Goal: Task Accomplishment & Management: Complete application form

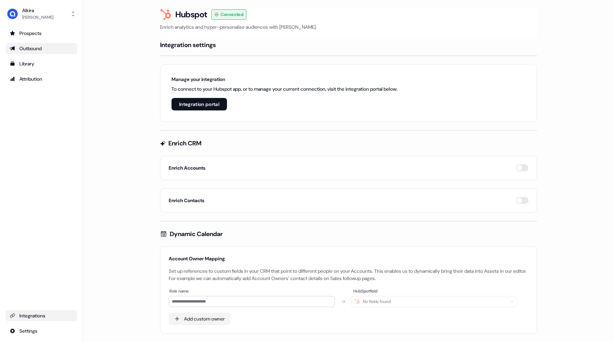
click at [27, 49] on div "Outbound" at bounding box center [41, 48] width 63 height 7
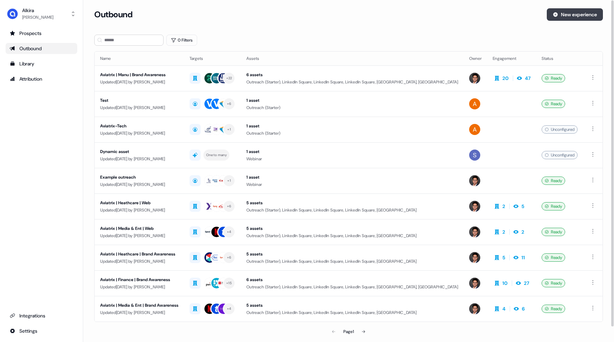
click at [568, 16] on button "New experience" at bounding box center [575, 14] width 56 height 12
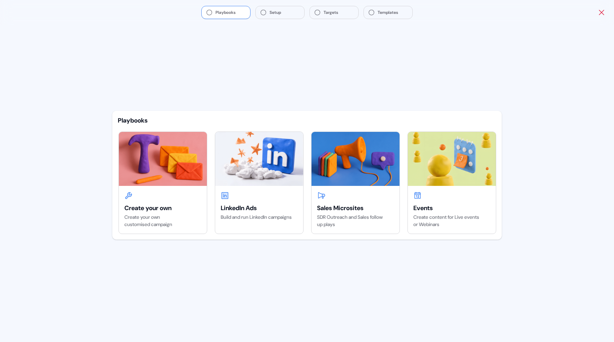
click at [601, 13] on icon "Close" at bounding box center [601, 12] width 8 height 8
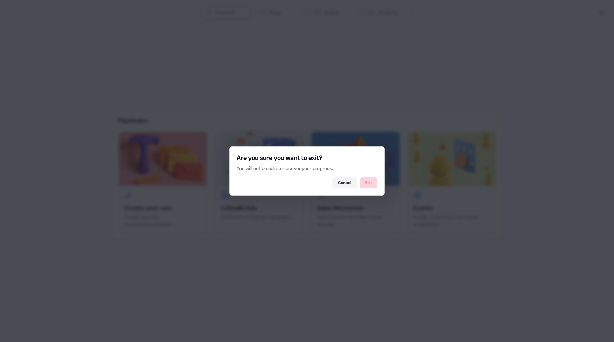
click at [362, 181] on button "Exit" at bounding box center [369, 182] width 18 height 11
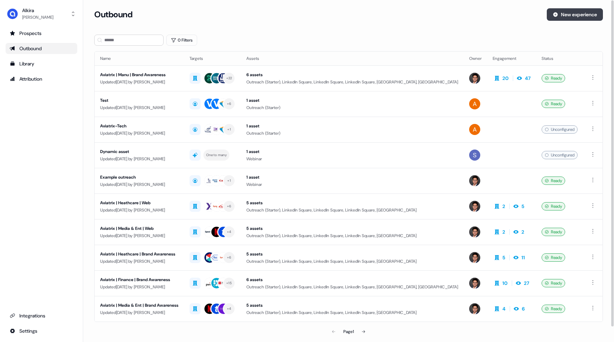
click at [557, 15] on button "New experience" at bounding box center [575, 14] width 56 height 12
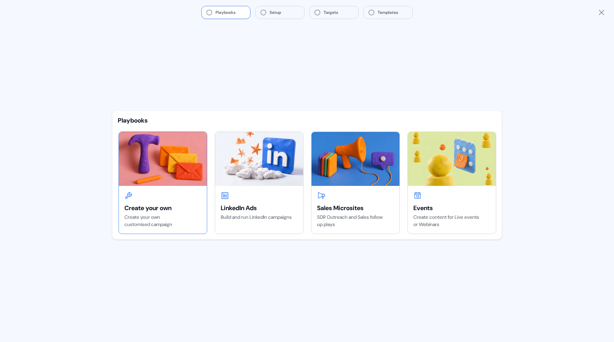
click at [125, 208] on div "Create your own" at bounding box center [162, 208] width 77 height 8
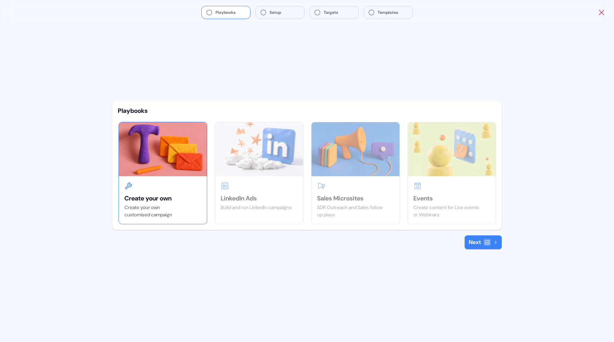
click at [598, 11] on icon "Close" at bounding box center [601, 12] width 8 height 8
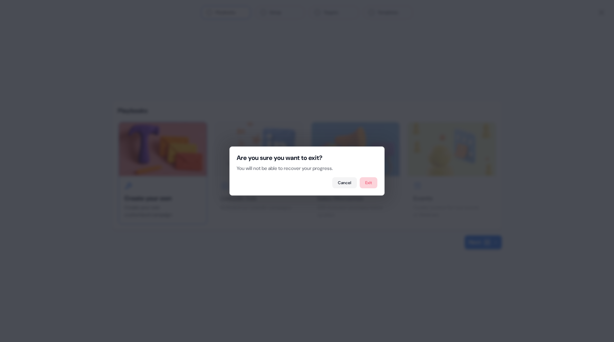
click at [368, 185] on button "Exit" at bounding box center [369, 182] width 18 height 11
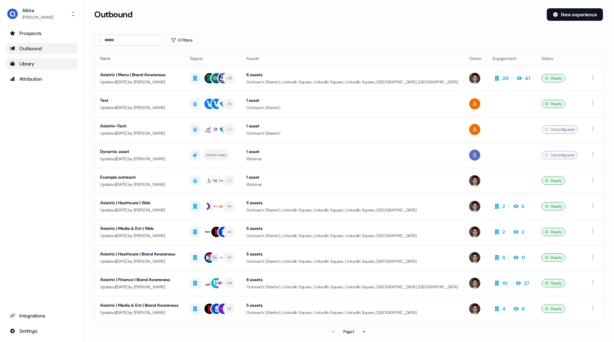
click at [32, 64] on div "Library" at bounding box center [41, 63] width 63 height 7
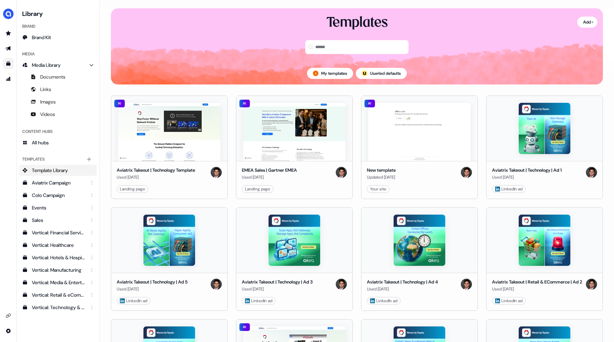
click at [7, 86] on div "side nav menu" at bounding box center [8, 182] width 16 height 309
click at [7, 81] on icon "Go to attribution" at bounding box center [9, 79] width 6 height 6
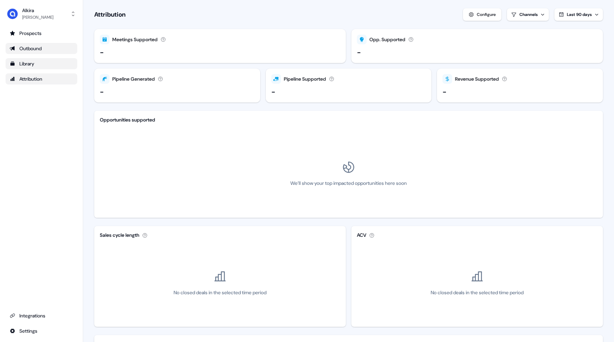
click at [35, 47] on div "Outbound" at bounding box center [41, 48] width 63 height 7
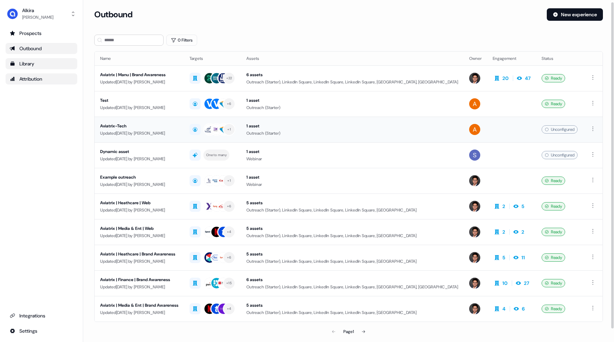
scroll to position [7, 0]
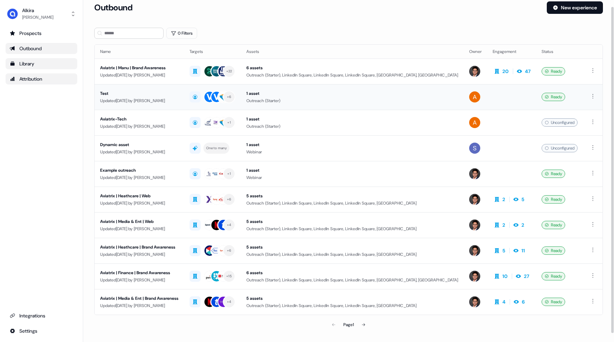
click at [104, 94] on div "Test" at bounding box center [139, 93] width 78 height 7
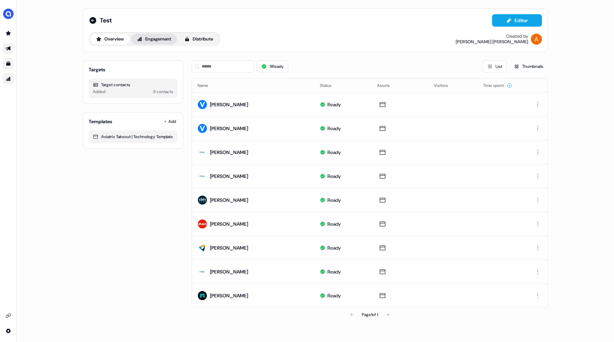
click at [161, 36] on button "Engagement" at bounding box center [154, 39] width 46 height 11
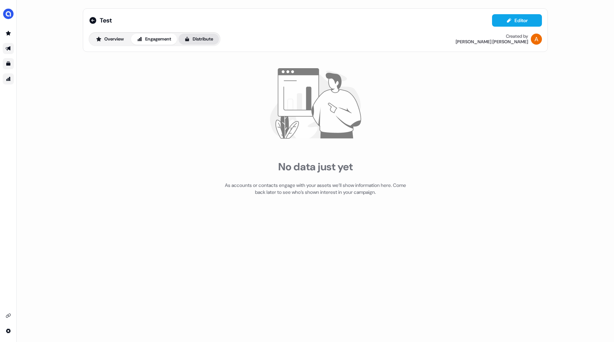
click at [202, 38] on button "Distribute" at bounding box center [198, 39] width 41 height 11
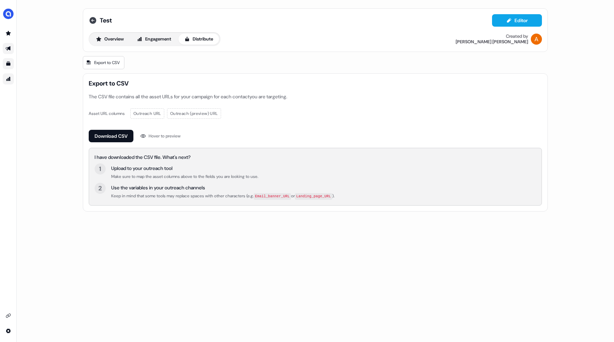
click at [89, 17] on icon at bounding box center [93, 20] width 8 height 8
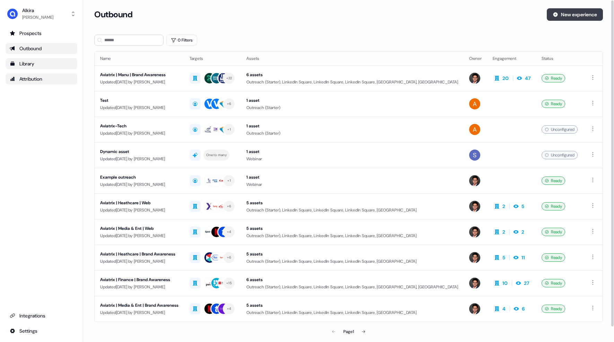
click at [553, 16] on icon at bounding box center [556, 15] width 6 height 6
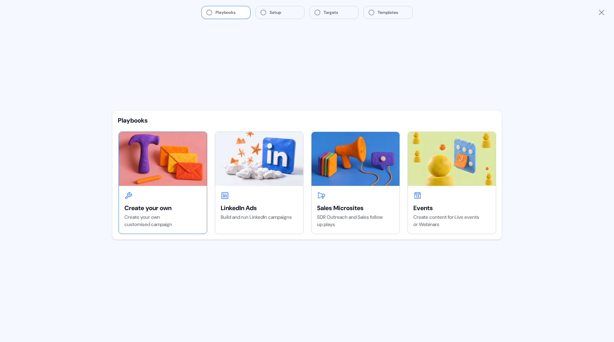
click at [145, 207] on div "Create your own" at bounding box center [162, 208] width 77 height 8
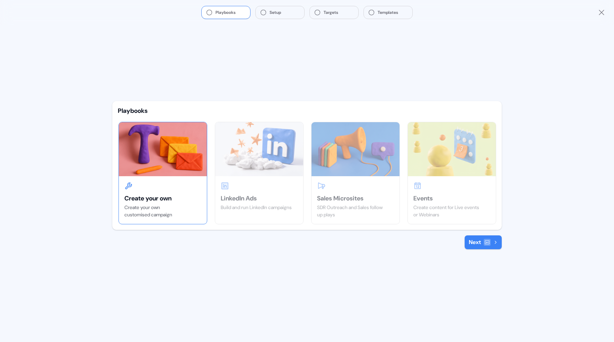
click at [482, 240] on button "Next" at bounding box center [483, 243] width 37 height 14
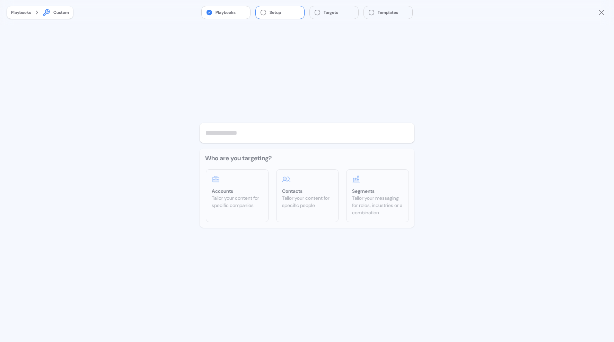
click at [266, 139] on input "text" at bounding box center [307, 133] width 215 height 20
click at [231, 131] on input "**********" at bounding box center [307, 133] width 215 height 20
click at [205, 131] on input "**********" at bounding box center [307, 133] width 215 height 20
type input "**********"
click at [309, 196] on div "Tailor your content for specific people" at bounding box center [307, 202] width 51 height 15
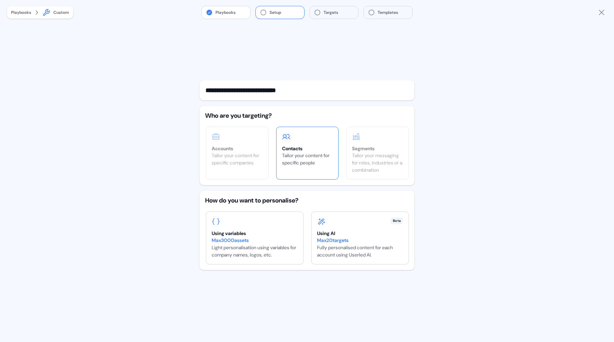
click at [320, 144] on div "Contacts Tailor your content for specific people" at bounding box center [307, 149] width 62 height 45
click at [277, 234] on div "Using variables" at bounding box center [255, 233] width 86 height 7
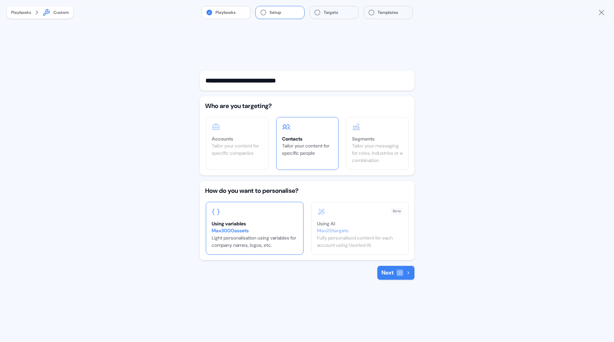
click at [386, 274] on button "Next" at bounding box center [395, 273] width 37 height 14
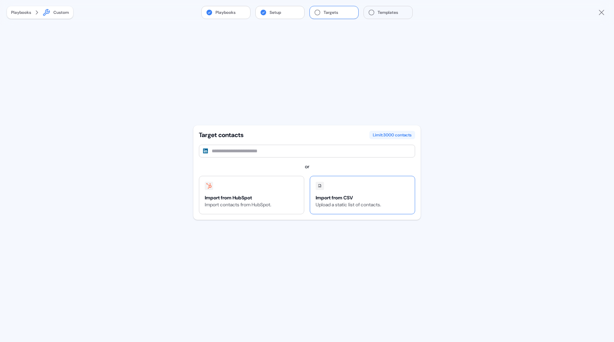
click at [363, 187] on div at bounding box center [348, 186] width 65 height 8
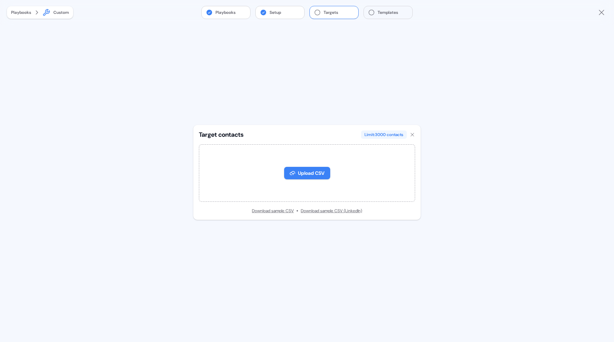
click at [309, 170] on button "Upload CSV" at bounding box center [307, 173] width 46 height 12
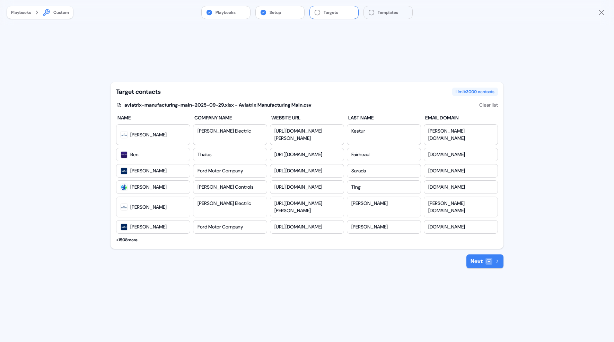
click at [471, 255] on button "Next" at bounding box center [484, 262] width 37 height 14
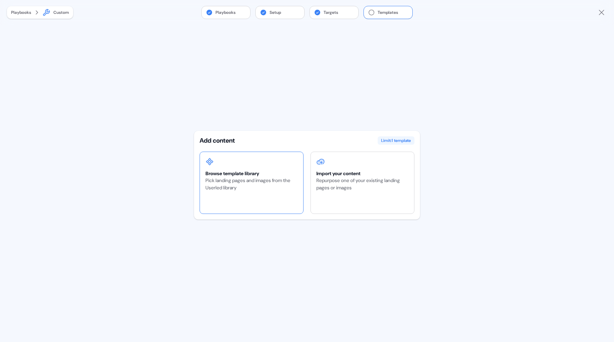
click at [266, 191] on div "Pick landing pages and images from the Userled library" at bounding box center [251, 184] width 92 height 15
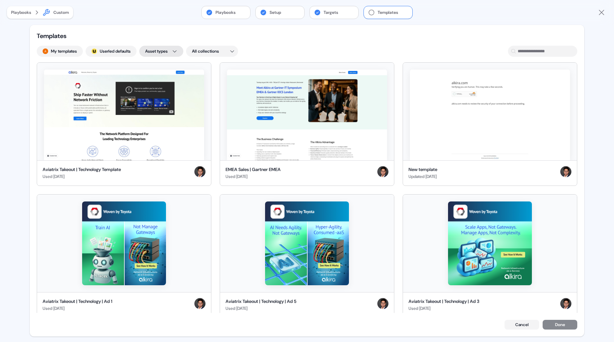
click at [179, 54] on html "For the best experience switch devices to a bigger screen. Go to [DOMAIN_NAME] …" at bounding box center [307, 171] width 614 height 342
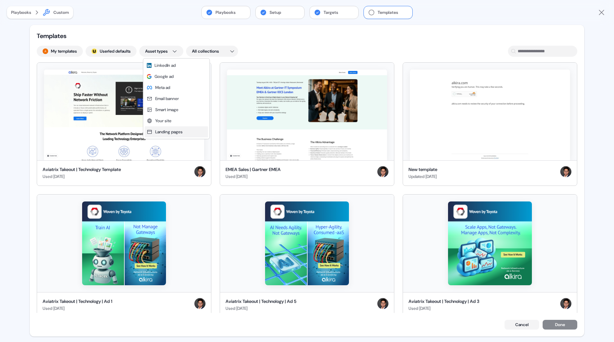
click at [174, 134] on span "Landing pages" at bounding box center [168, 132] width 27 height 6
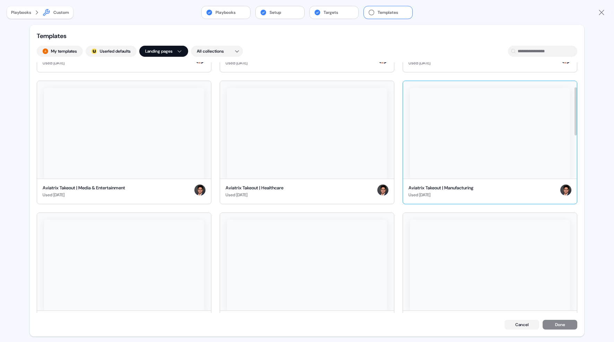
scroll to position [111, 0]
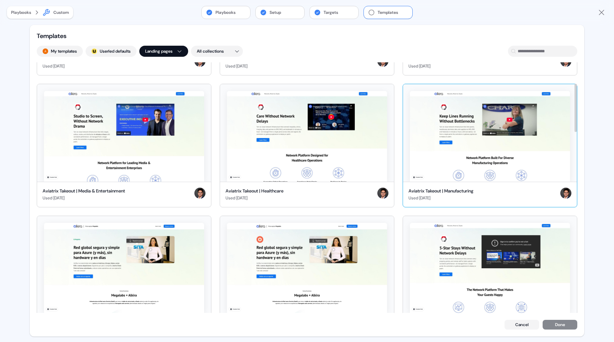
click at [450, 138] on img at bounding box center [490, 136] width 160 height 91
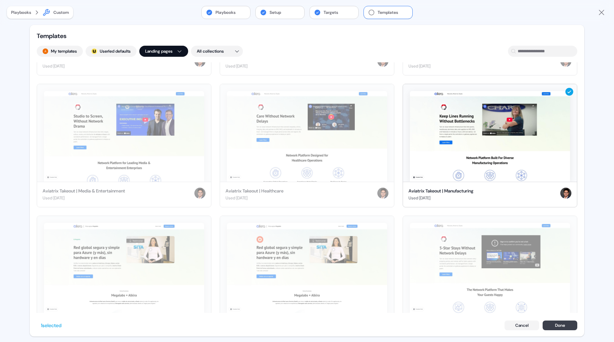
click at [566, 327] on button "Done" at bounding box center [560, 326] width 35 height 10
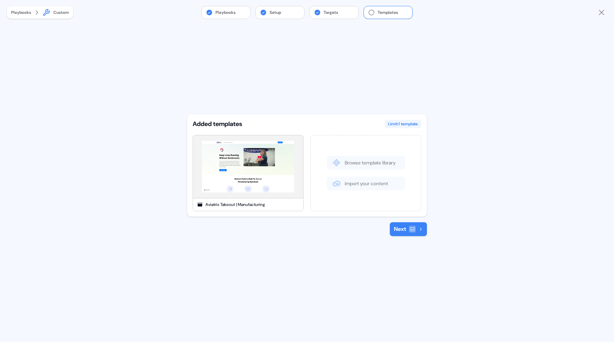
click at [399, 229] on button "Next" at bounding box center [408, 229] width 37 height 14
click at [287, 162] on img at bounding box center [248, 167] width 100 height 60
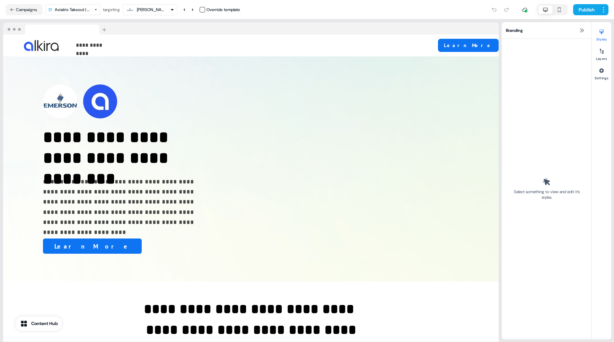
click at [174, 10] on icon "button" at bounding box center [172, 10] width 4 height 4
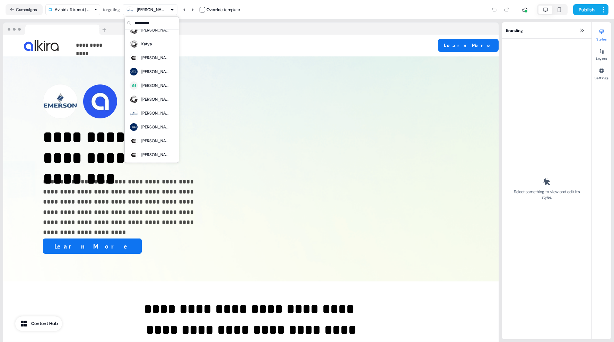
scroll to position [1700, 0]
click at [151, 100] on div "[PERSON_NAME]" at bounding box center [155, 98] width 28 height 7
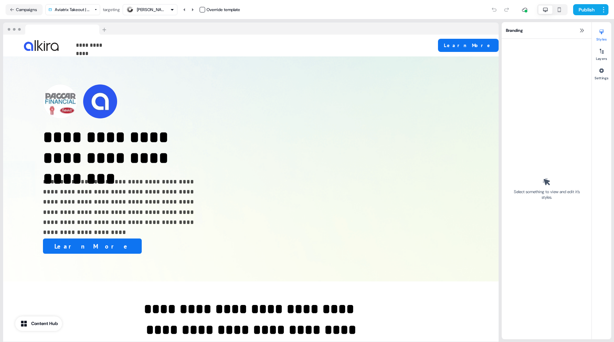
click at [169, 6] on div "[PERSON_NAME]" at bounding box center [150, 10] width 49 height 8
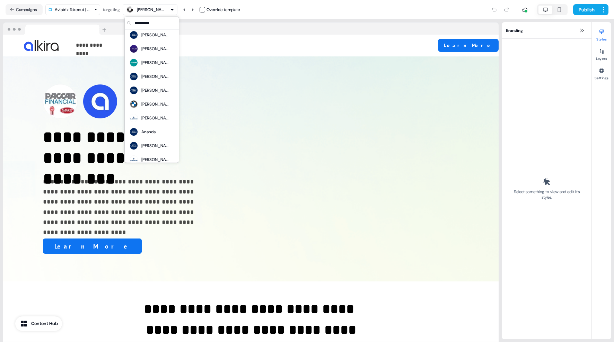
scroll to position [141, 0]
click at [152, 63] on div "[PERSON_NAME]" at bounding box center [155, 63] width 28 height 7
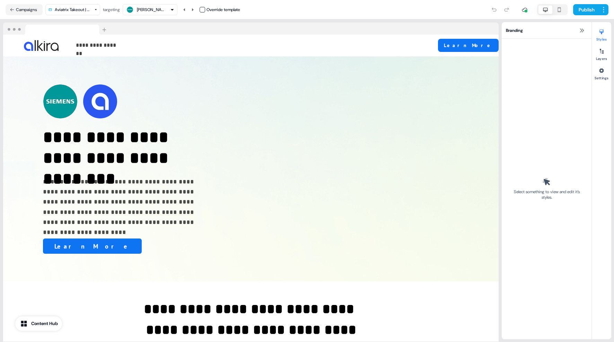
click at [170, 11] on div "[PERSON_NAME]" at bounding box center [150, 10] width 49 height 8
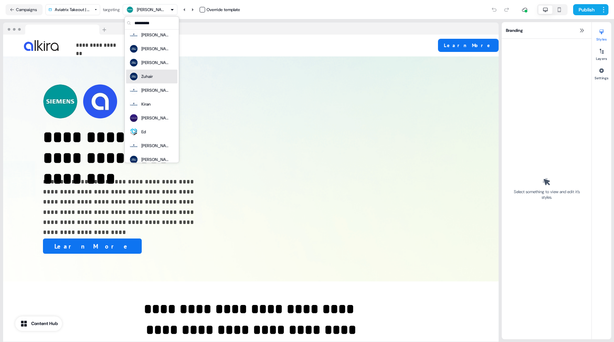
scroll to position [713, 0]
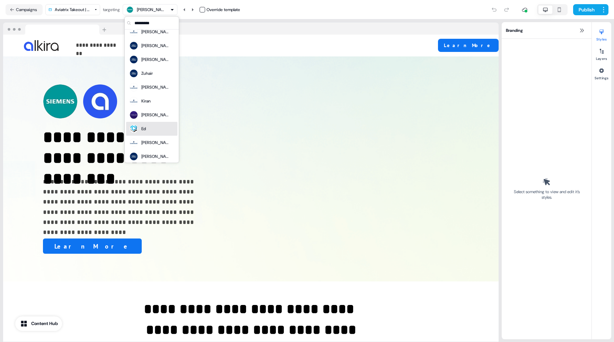
click at [159, 129] on div "Ed" at bounding box center [152, 129] width 46 height 10
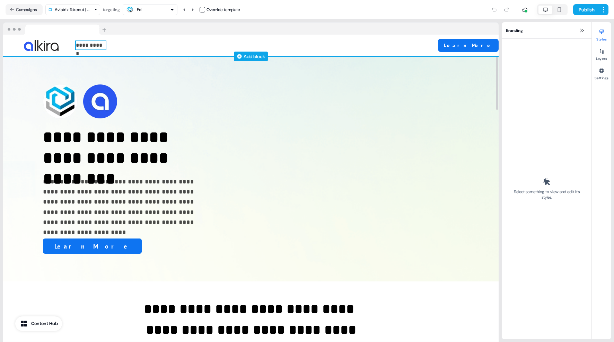
click at [98, 44] on p "**********" at bounding box center [91, 45] width 30 height 8
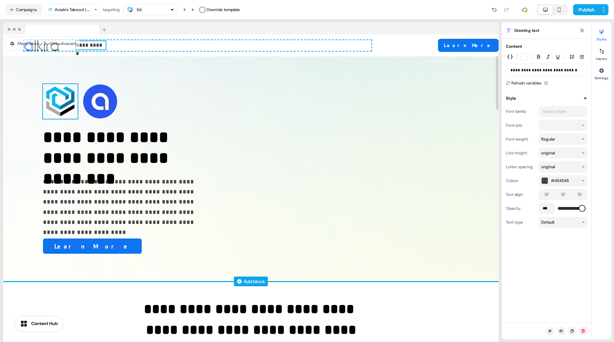
click at [60, 103] on img at bounding box center [60, 101] width 35 height 35
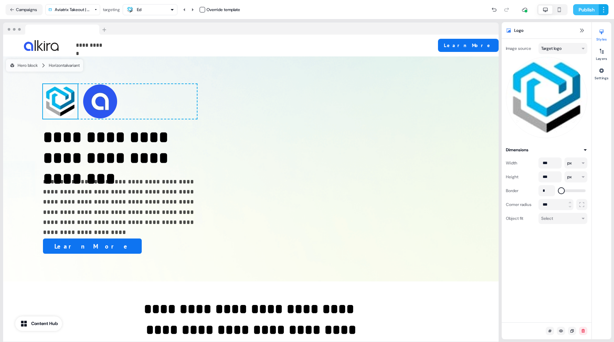
click at [588, 11] on button "Publish" at bounding box center [586, 9] width 26 height 11
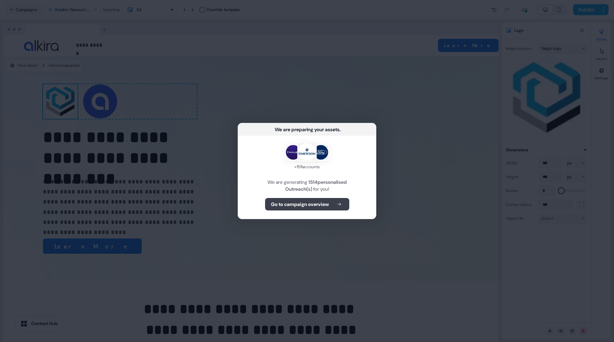
click at [337, 206] on icon at bounding box center [339, 204] width 8 height 5
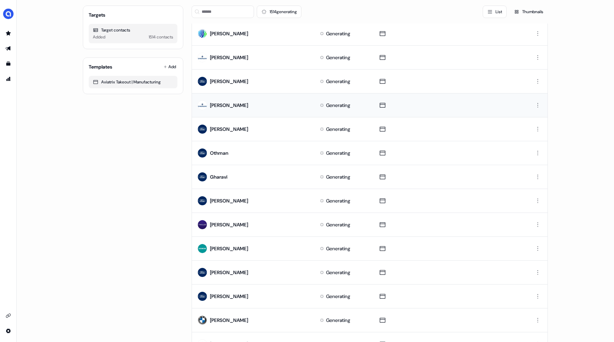
scroll to position [251, 0]
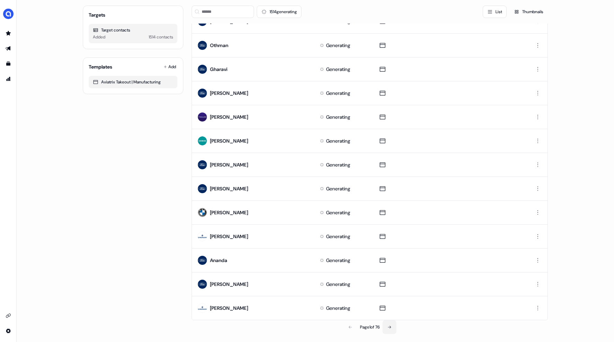
click at [388, 328] on icon at bounding box center [389, 327] width 4 height 4
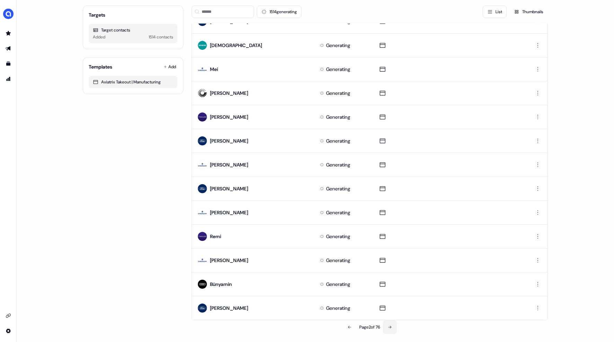
click at [388, 328] on icon at bounding box center [390, 327] width 4 height 4
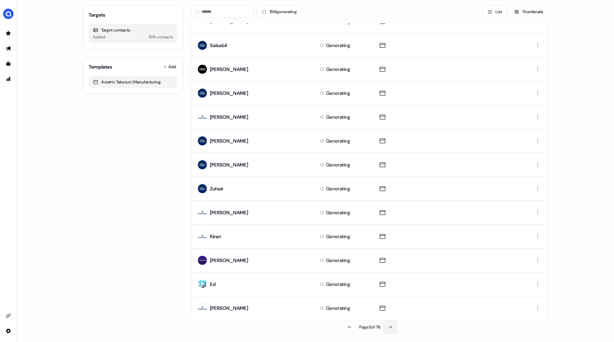
click at [388, 328] on icon at bounding box center [390, 327] width 4 height 4
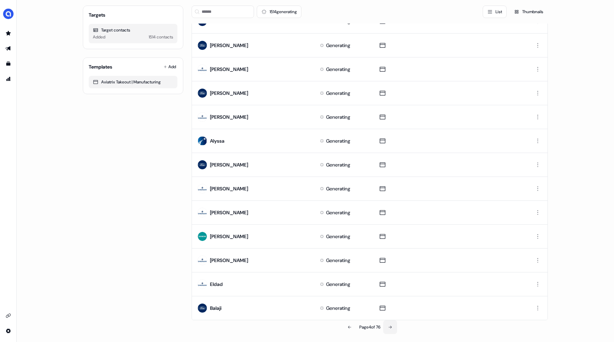
click at [388, 328] on icon at bounding box center [390, 327] width 4 height 4
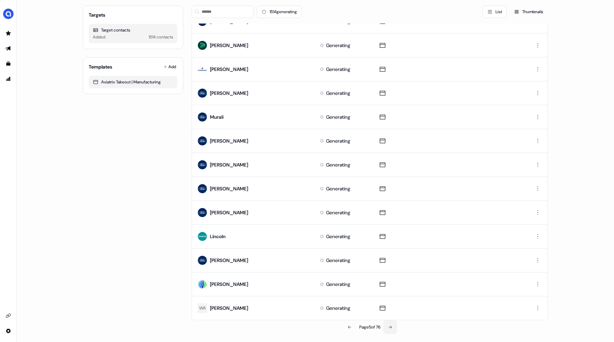
click at [388, 328] on icon at bounding box center [390, 327] width 4 height 4
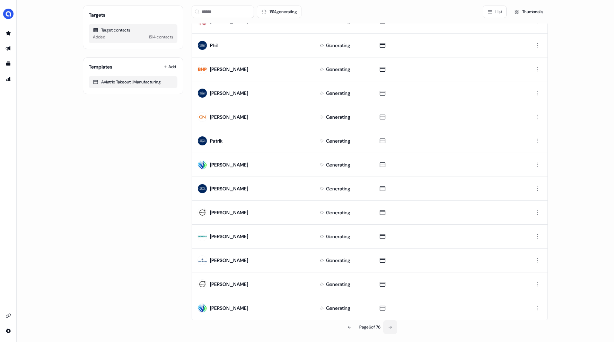
click at [388, 328] on icon at bounding box center [390, 327] width 4 height 4
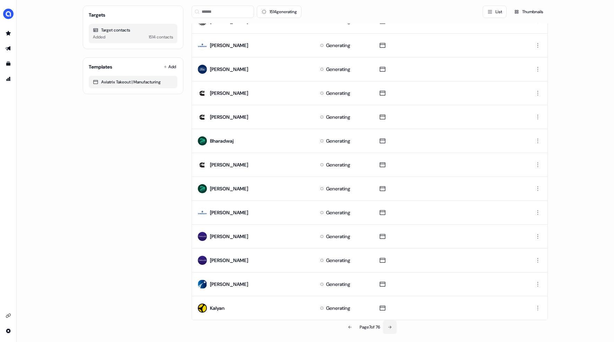
click at [388, 328] on icon at bounding box center [390, 327] width 4 height 4
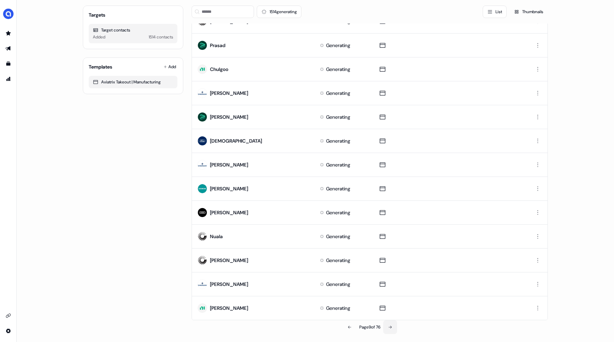
click at [388, 328] on icon at bounding box center [390, 327] width 4 height 4
click at [388, 328] on button at bounding box center [391, 327] width 14 height 14
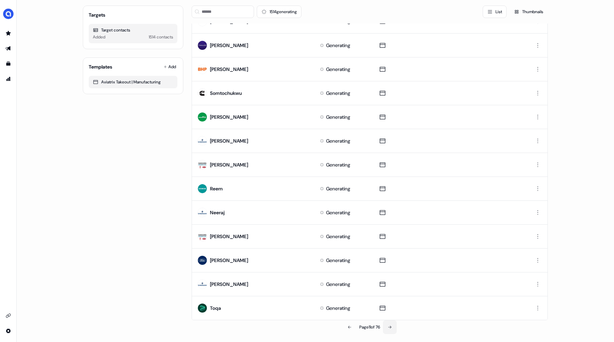
click at [388, 328] on icon at bounding box center [390, 327] width 4 height 4
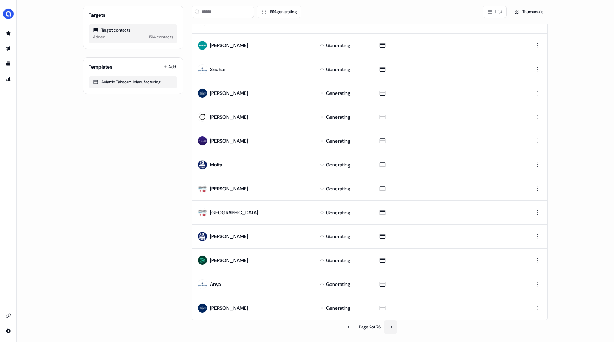
click at [388, 328] on button at bounding box center [391, 327] width 14 height 14
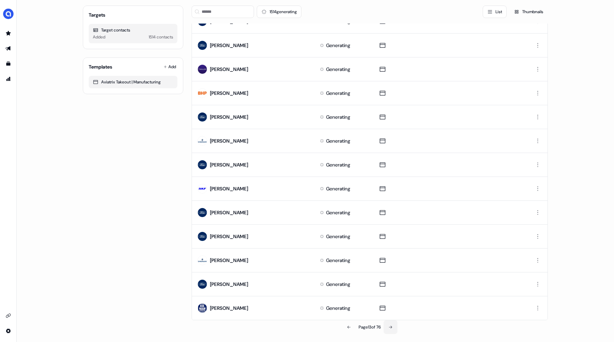
click at [388, 328] on button at bounding box center [391, 327] width 14 height 14
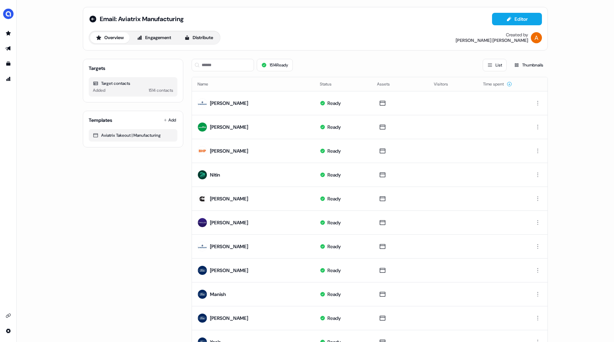
scroll to position [0, 0]
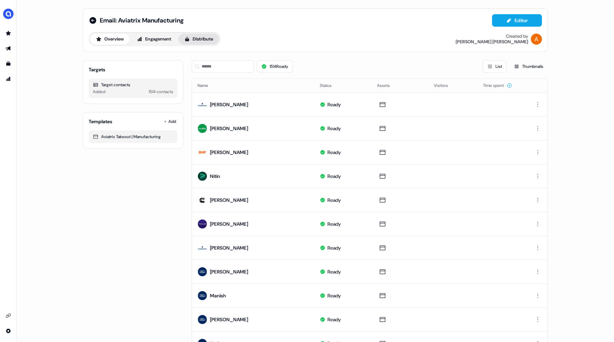
click at [205, 40] on button "Distribute" at bounding box center [198, 39] width 41 height 11
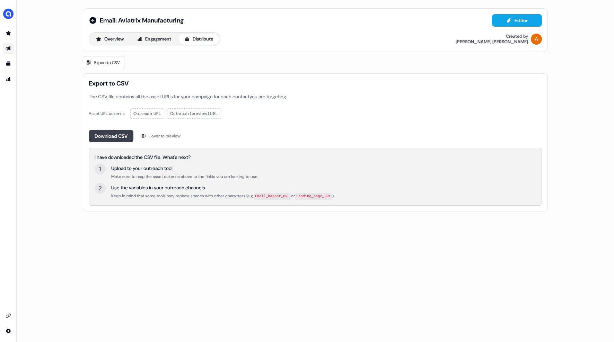
click at [106, 137] on button "Download CSV" at bounding box center [111, 136] width 45 height 12
click at [94, 23] on icon at bounding box center [92, 20] width 7 height 7
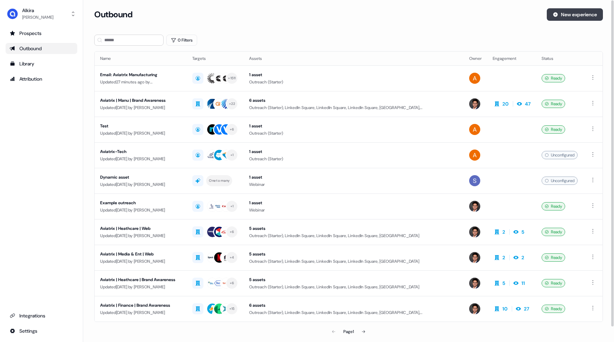
click at [569, 15] on button "New experience" at bounding box center [575, 14] width 56 height 12
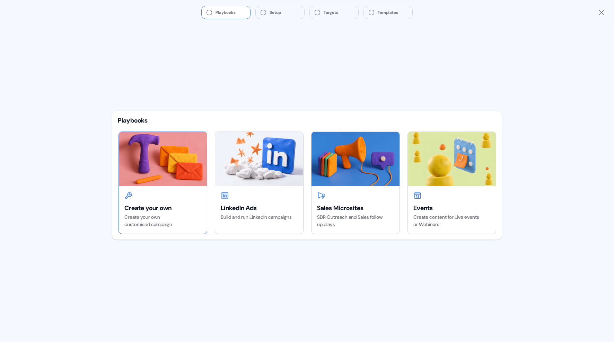
click at [146, 196] on div at bounding box center [162, 196] width 77 height 8
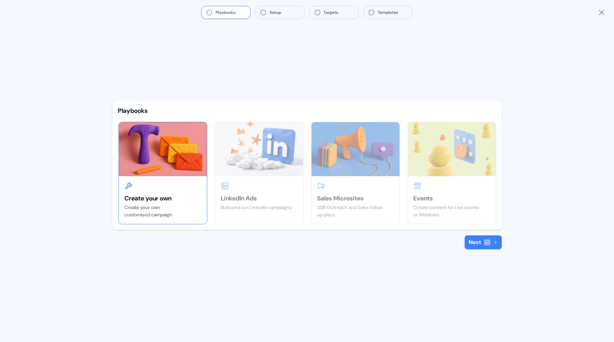
click at [480, 246] on button "Next" at bounding box center [483, 243] width 37 height 14
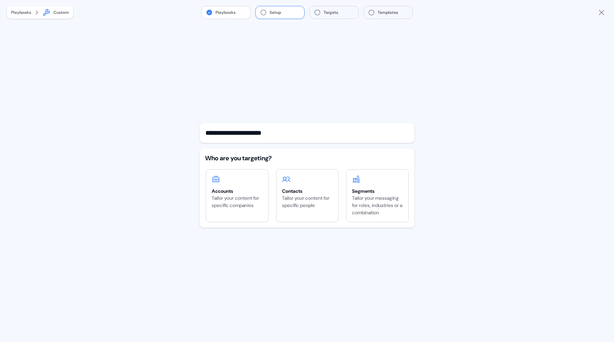
type input "**********"
click at [325, 244] on div "**********" at bounding box center [307, 183] width 215 height 317
click at [318, 203] on div "Tailor your content for specific people" at bounding box center [307, 202] width 51 height 15
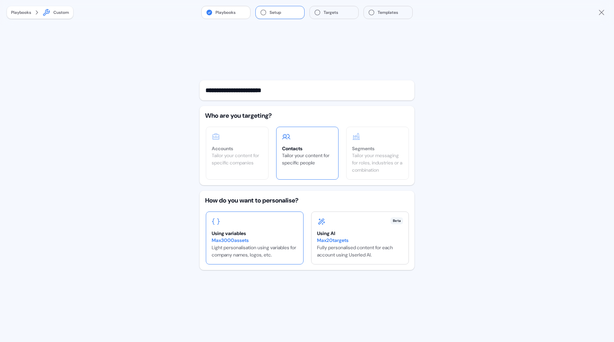
click at [269, 237] on div "Using variables" at bounding box center [255, 233] width 86 height 7
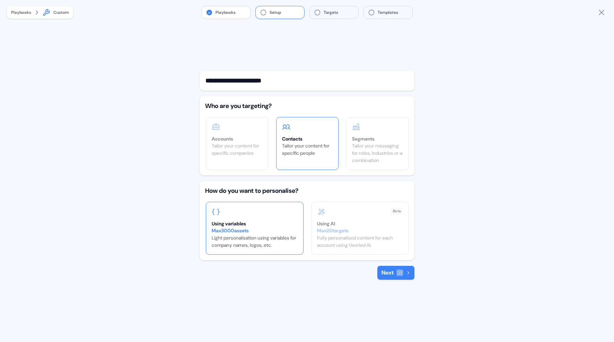
click at [396, 277] on button "Next" at bounding box center [395, 273] width 37 height 14
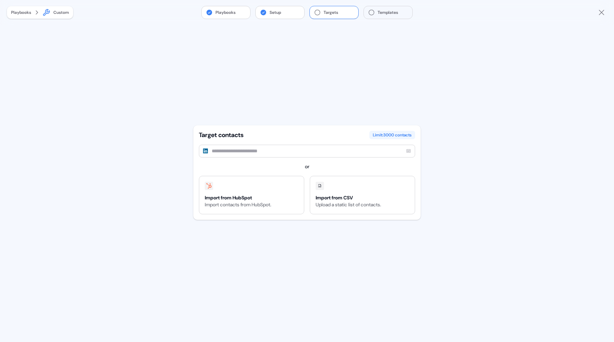
click at [331, 151] on input at bounding box center [307, 151] width 216 height 13
click at [341, 196] on div "Import from CSV" at bounding box center [348, 197] width 65 height 7
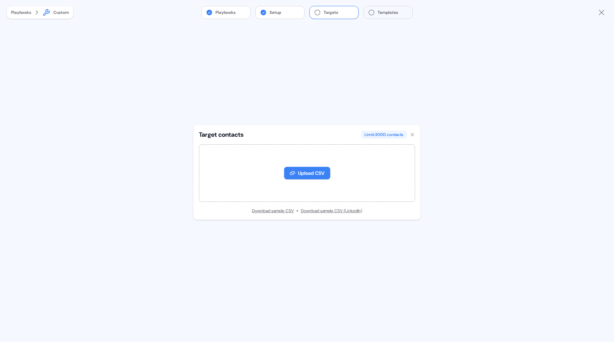
click at [304, 174] on button "Upload CSV" at bounding box center [307, 173] width 46 height 12
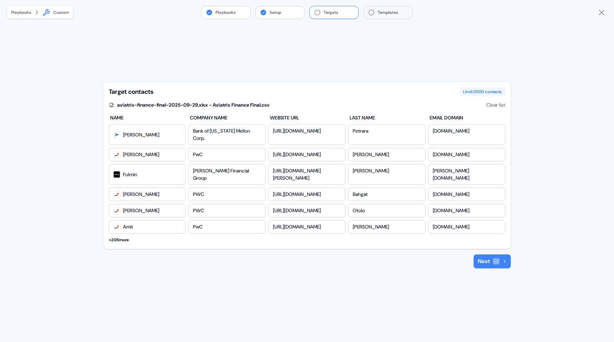
click at [474, 261] on button "Next" at bounding box center [492, 262] width 37 height 14
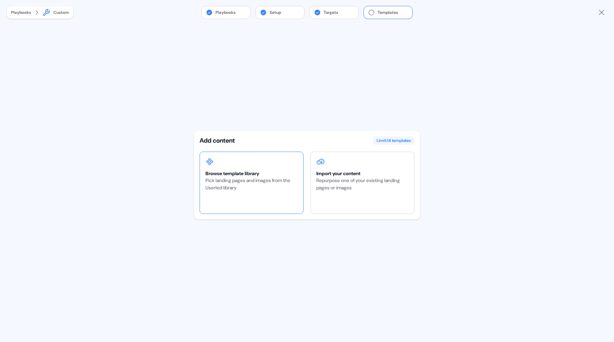
click at [261, 196] on div "Browse template library Pick landing pages and images from the Userled library" at bounding box center [251, 183] width 103 height 62
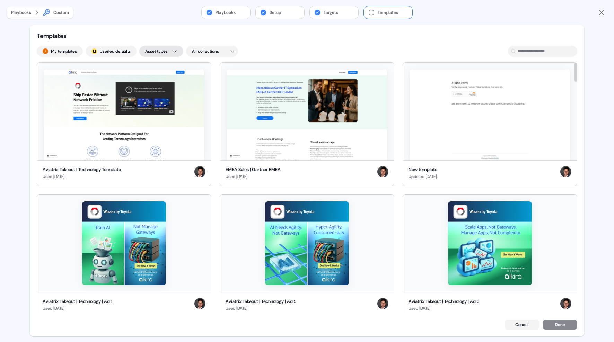
click at [178, 50] on html "For the best experience switch devices to a bigger screen. Go to [DOMAIN_NAME] …" at bounding box center [307, 171] width 614 height 342
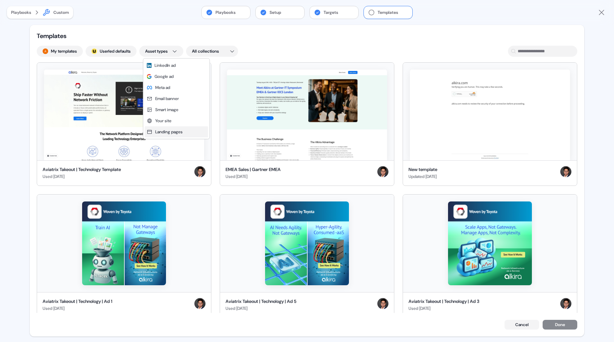
click at [167, 132] on span "Landing pages" at bounding box center [168, 132] width 27 height 6
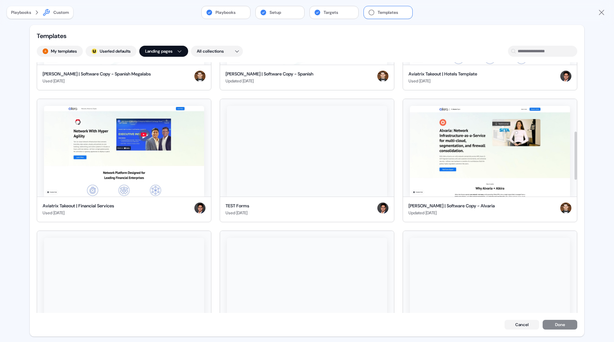
scroll to position [360, 0]
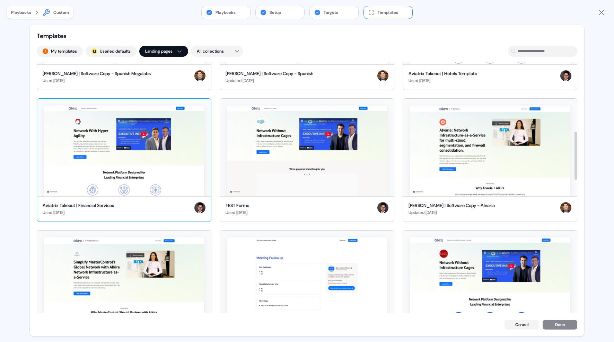
click at [187, 152] on img at bounding box center [124, 151] width 160 height 91
click at [562, 329] on button "Done" at bounding box center [560, 326] width 35 height 10
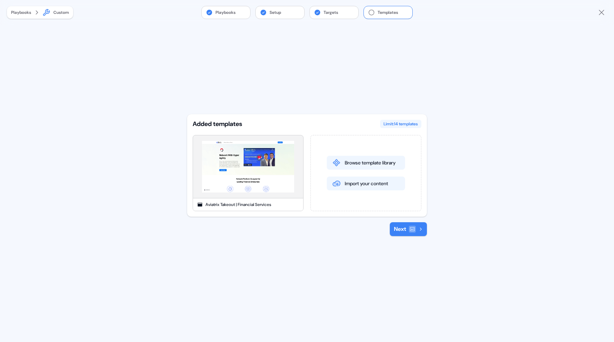
click at [402, 229] on button "Next" at bounding box center [408, 229] width 37 height 14
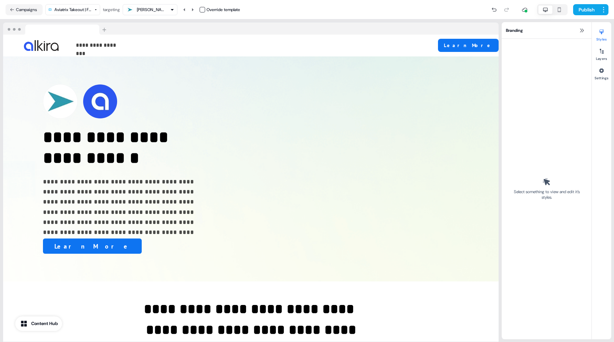
click at [172, 7] on div "[PERSON_NAME]" at bounding box center [150, 10] width 49 height 8
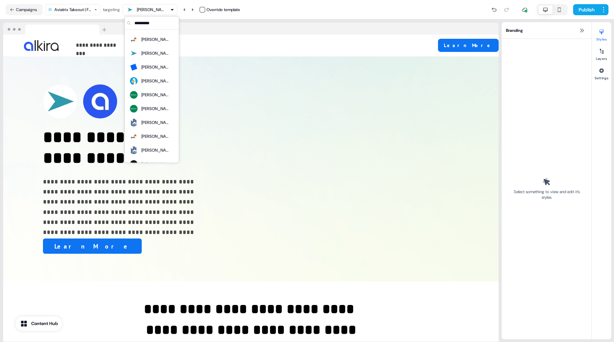
scroll to position [202, 0]
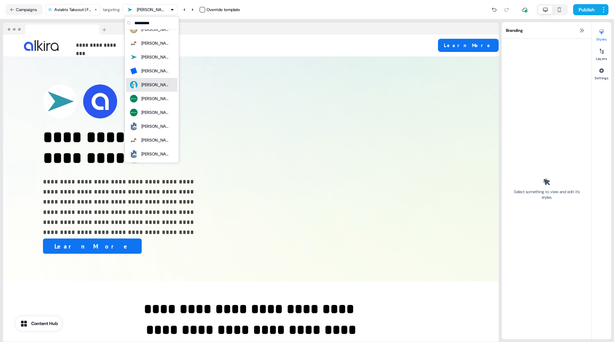
click at [147, 86] on div "[PERSON_NAME]" at bounding box center [155, 85] width 28 height 7
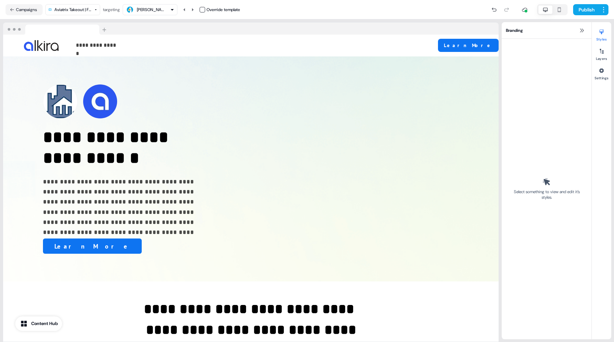
click at [168, 10] on div "[PERSON_NAME]" at bounding box center [150, 10] width 49 height 8
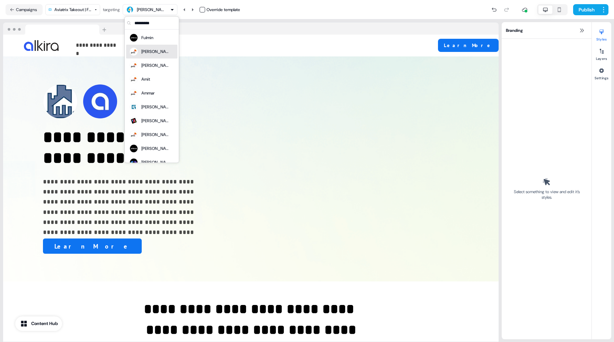
scroll to position [32, 0]
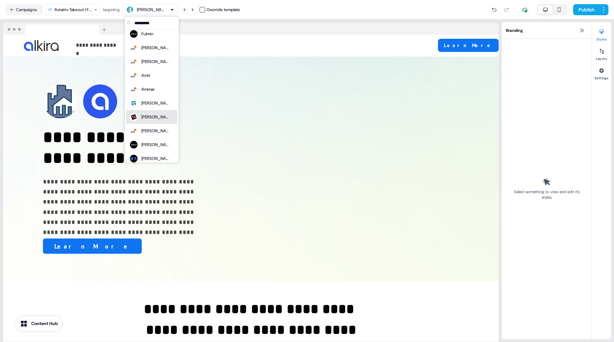
click at [144, 115] on div "[PERSON_NAME]" at bounding box center [155, 117] width 28 height 7
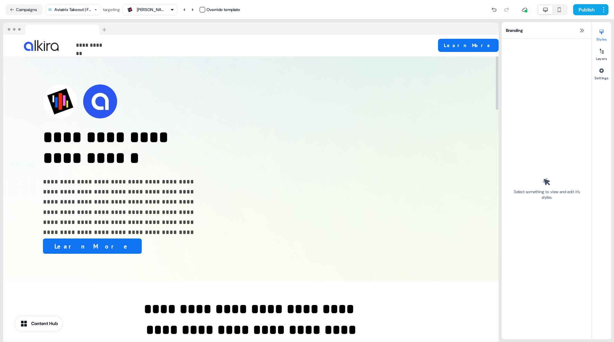
click at [173, 10] on icon "button" at bounding box center [172, 10] width 4 height 4
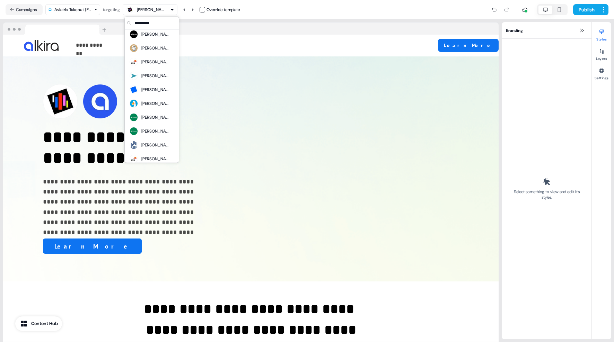
scroll to position [187, 0]
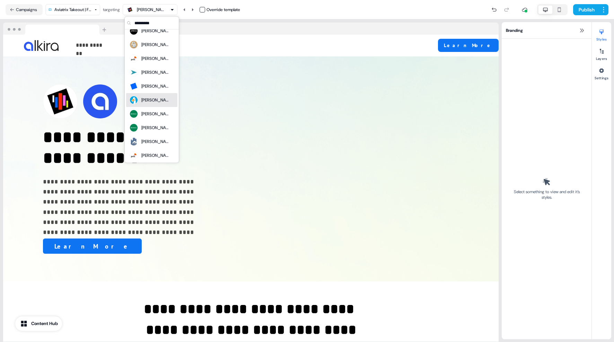
click at [152, 100] on div "[PERSON_NAME]" at bounding box center [155, 100] width 28 height 7
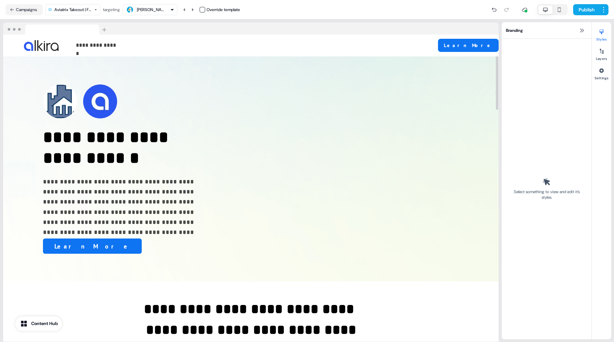
click at [170, 7] on div "[PERSON_NAME]" at bounding box center [150, 10] width 49 height 8
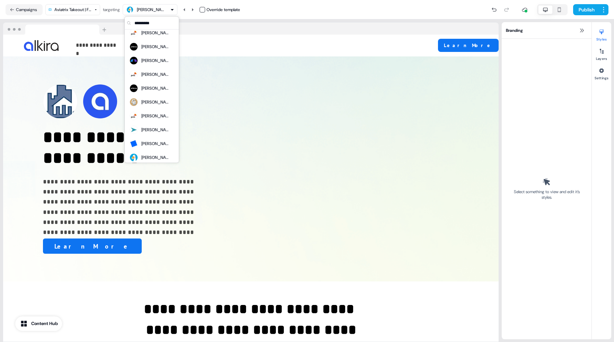
scroll to position [130, 0]
click at [151, 146] on div "[PERSON_NAME]" at bounding box center [155, 143] width 28 height 7
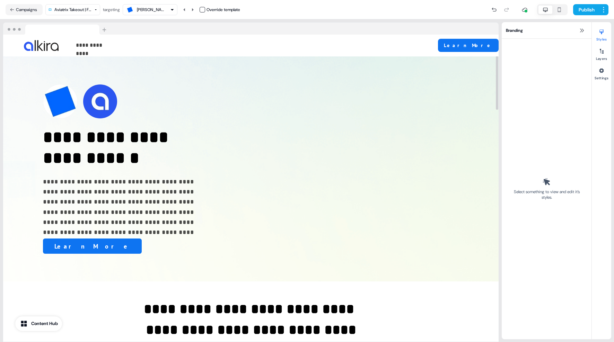
click at [165, 7] on div "[PERSON_NAME]" at bounding box center [150, 10] width 49 height 8
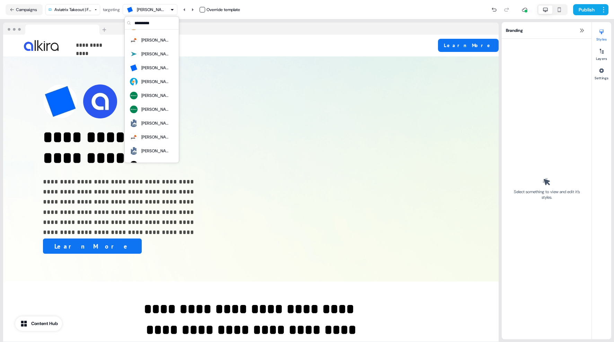
scroll to position [254, 0]
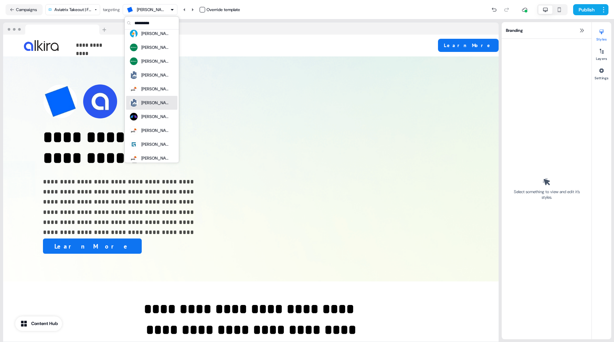
click at [151, 101] on div "[PERSON_NAME]" at bounding box center [155, 103] width 28 height 7
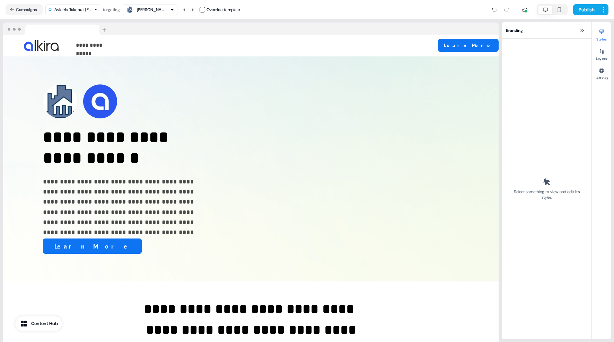
click at [165, 11] on div "[PERSON_NAME]" at bounding box center [150, 10] width 49 height 8
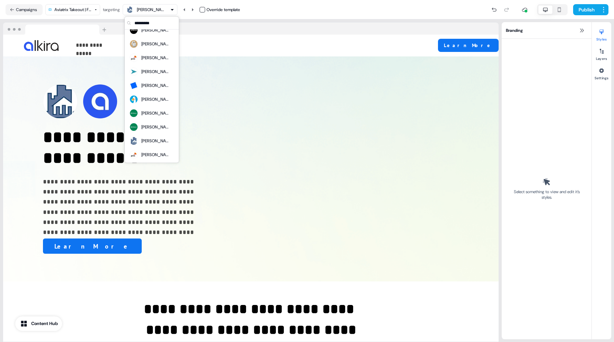
scroll to position [190, 0]
click at [148, 72] on div "[PERSON_NAME]" at bounding box center [155, 70] width 28 height 7
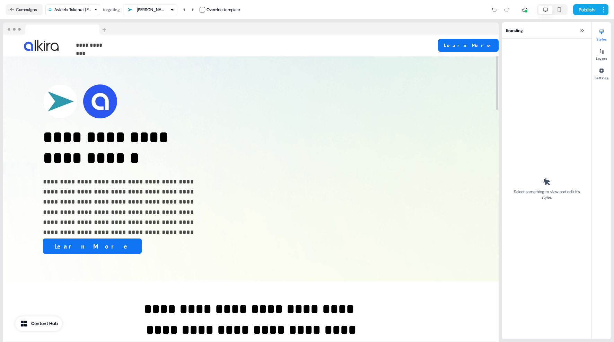
click at [171, 8] on div "[PERSON_NAME]" at bounding box center [150, 10] width 49 height 8
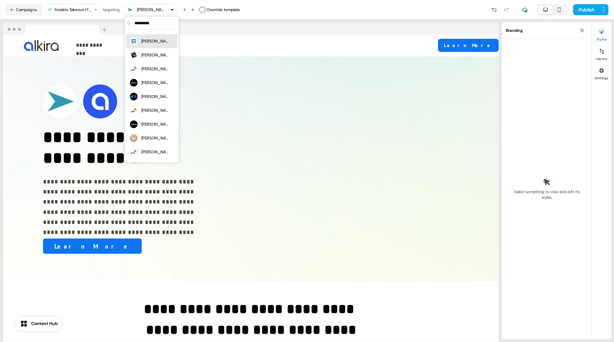
scroll to position [97, 0]
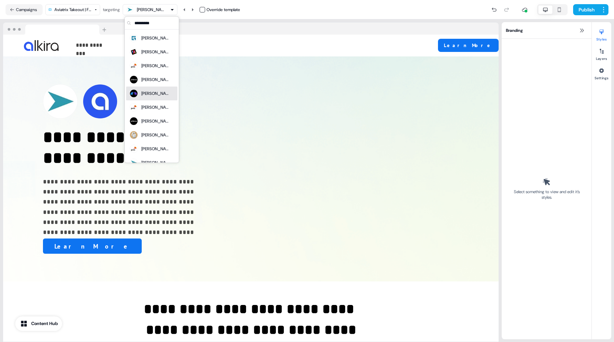
click at [155, 96] on div "[PERSON_NAME]" at bounding box center [152, 94] width 46 height 10
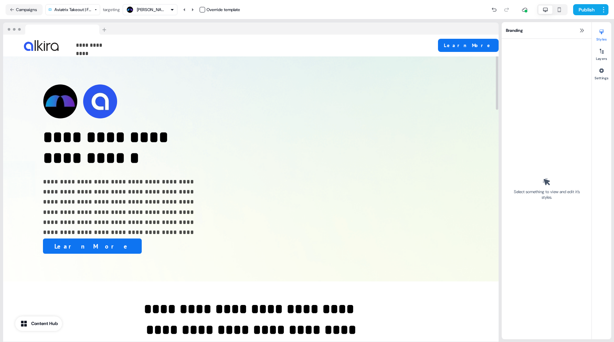
click at [173, 10] on icon "button" at bounding box center [172, 10] width 4 height 4
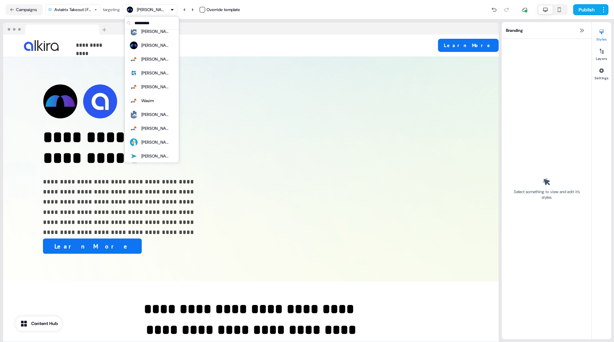
scroll to position [328, 0]
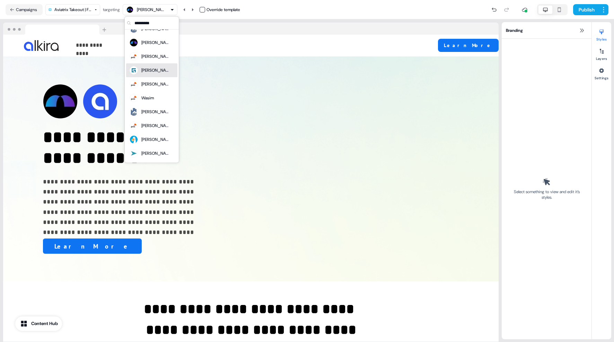
click at [152, 73] on div "[PERSON_NAME]" at bounding box center [152, 71] width 46 height 10
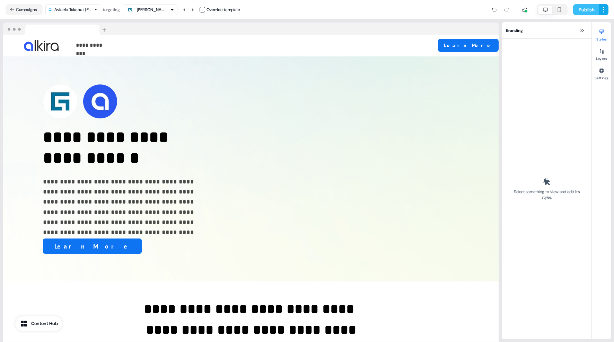
click at [588, 8] on button "Publish" at bounding box center [586, 9] width 26 height 11
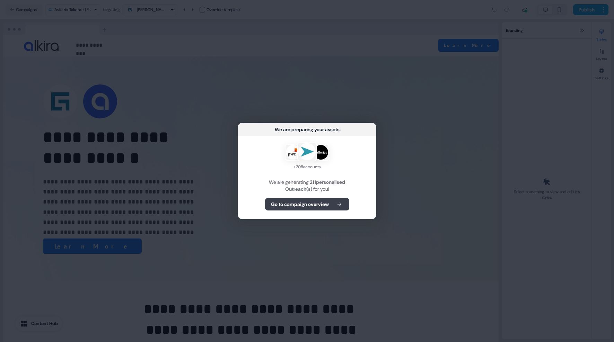
click at [308, 206] on b "Go to campaign overview" at bounding box center [300, 204] width 58 height 7
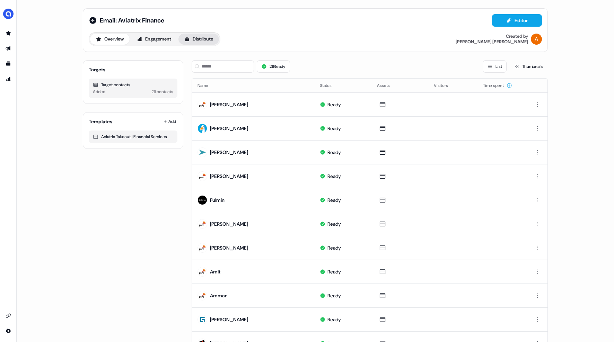
click at [206, 41] on button "Distribute" at bounding box center [198, 39] width 41 height 11
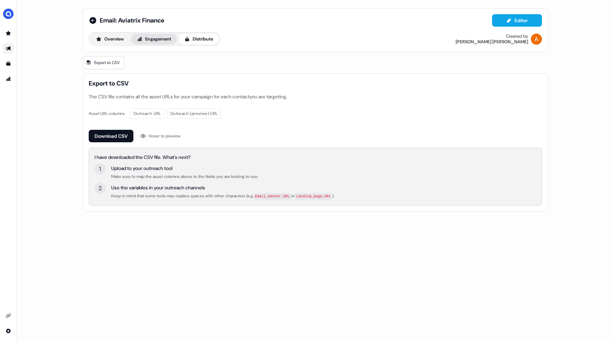
click at [148, 35] on button "Engagement" at bounding box center [154, 39] width 46 height 11
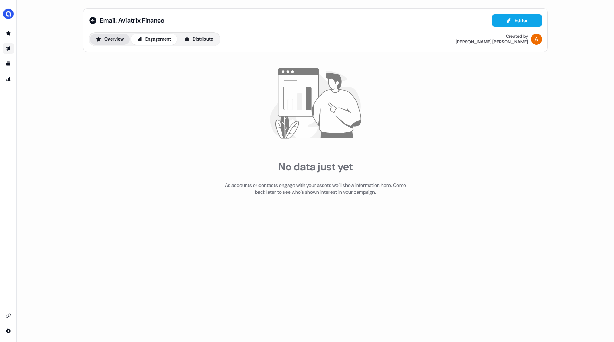
click at [110, 41] on button "Overview" at bounding box center [109, 39] width 39 height 11
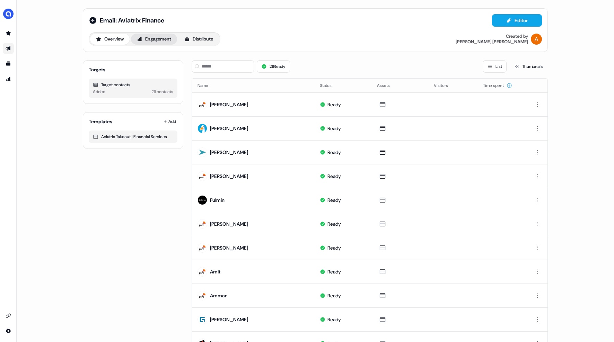
click at [157, 39] on button "Engagement" at bounding box center [154, 39] width 46 height 11
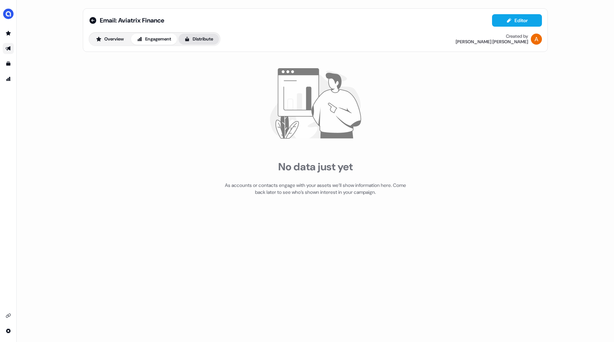
click at [193, 34] on button "Distribute" at bounding box center [198, 39] width 41 height 11
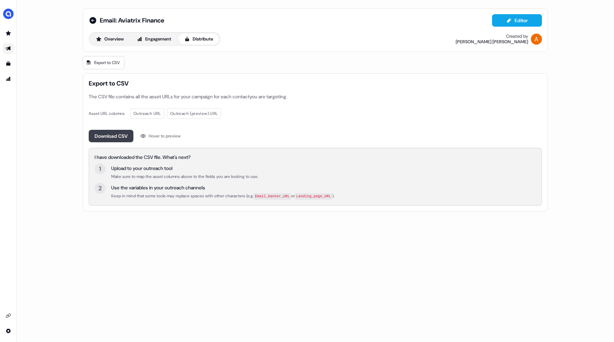
click at [115, 137] on button "Download CSV" at bounding box center [111, 136] width 45 height 12
click at [93, 20] on icon at bounding box center [92, 20] width 7 height 7
